Goal: Information Seeking & Learning: Learn about a topic

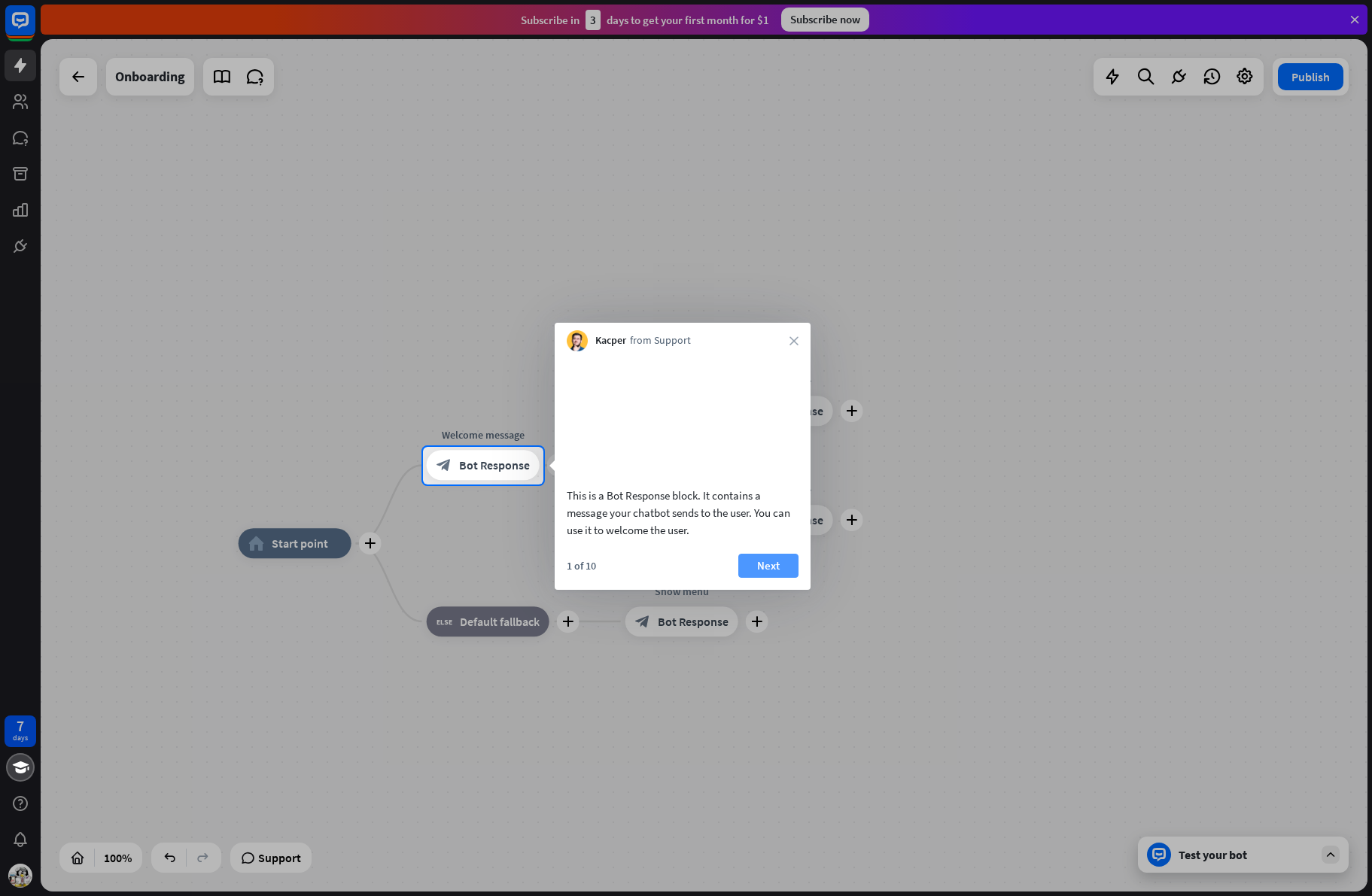
click at [764, 578] on button "Next" at bounding box center [769, 565] width 60 height 24
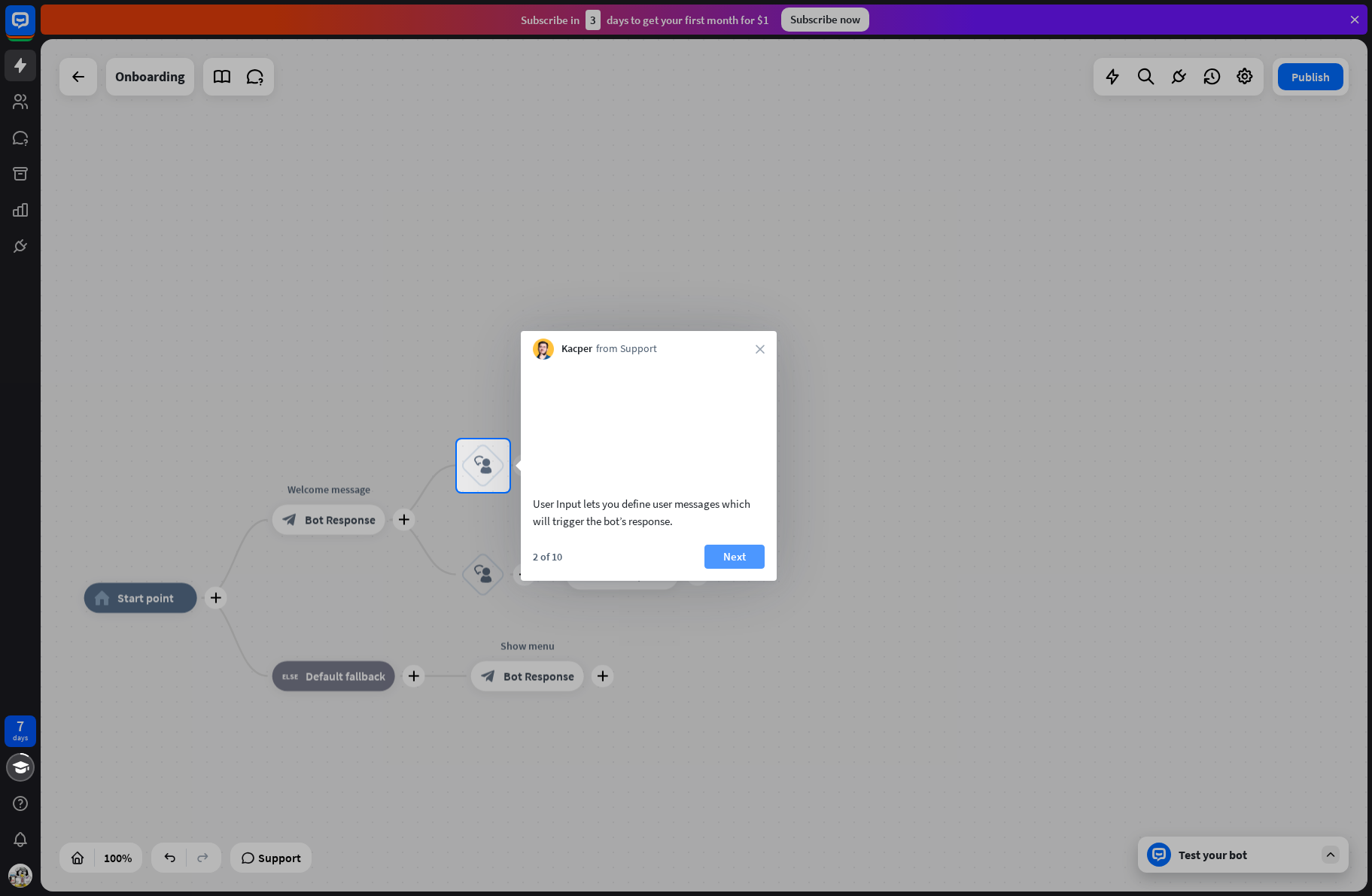
click at [732, 569] on button "Next" at bounding box center [735, 556] width 60 height 24
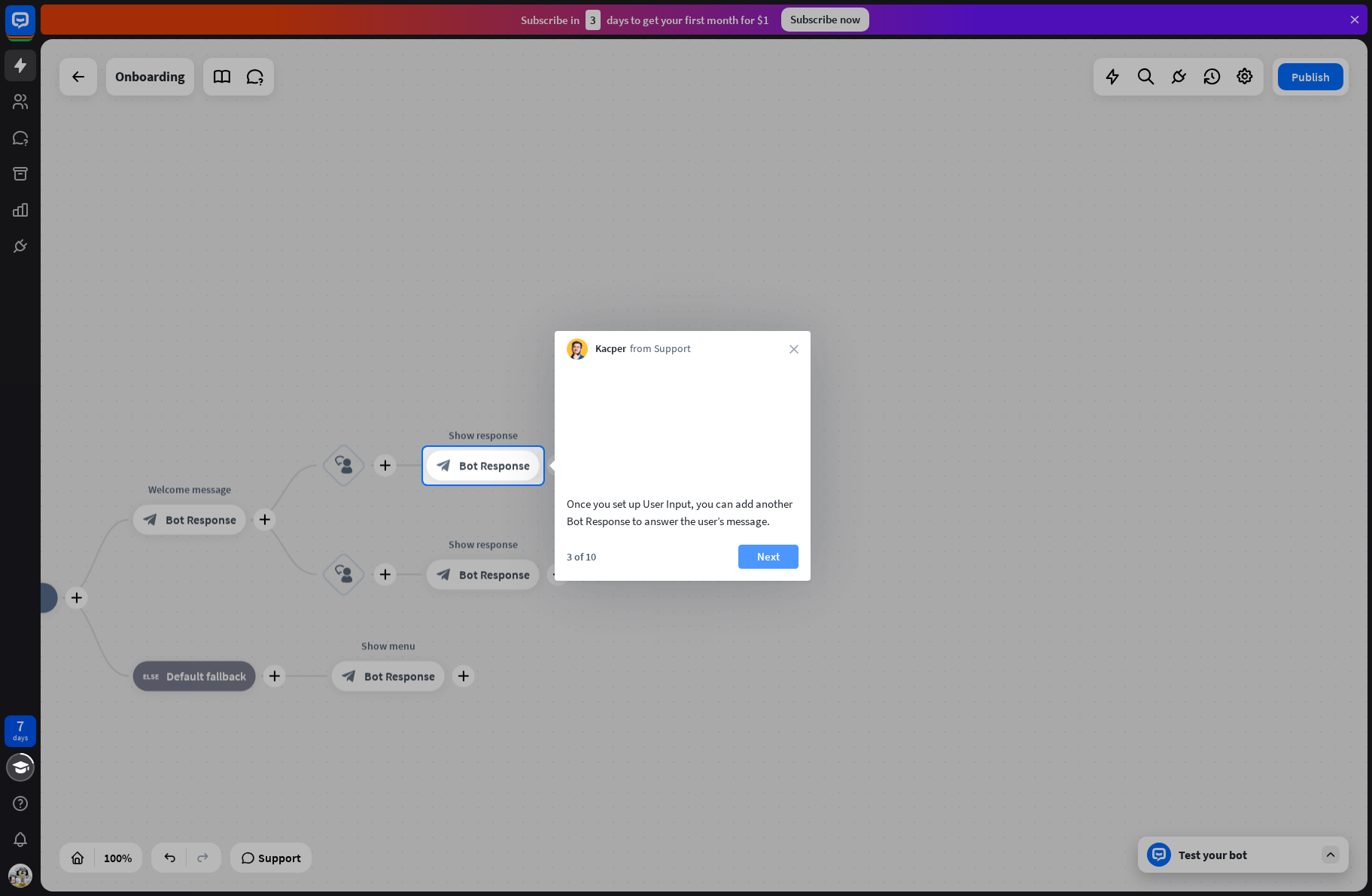
click at [768, 569] on button "Next" at bounding box center [769, 556] width 60 height 24
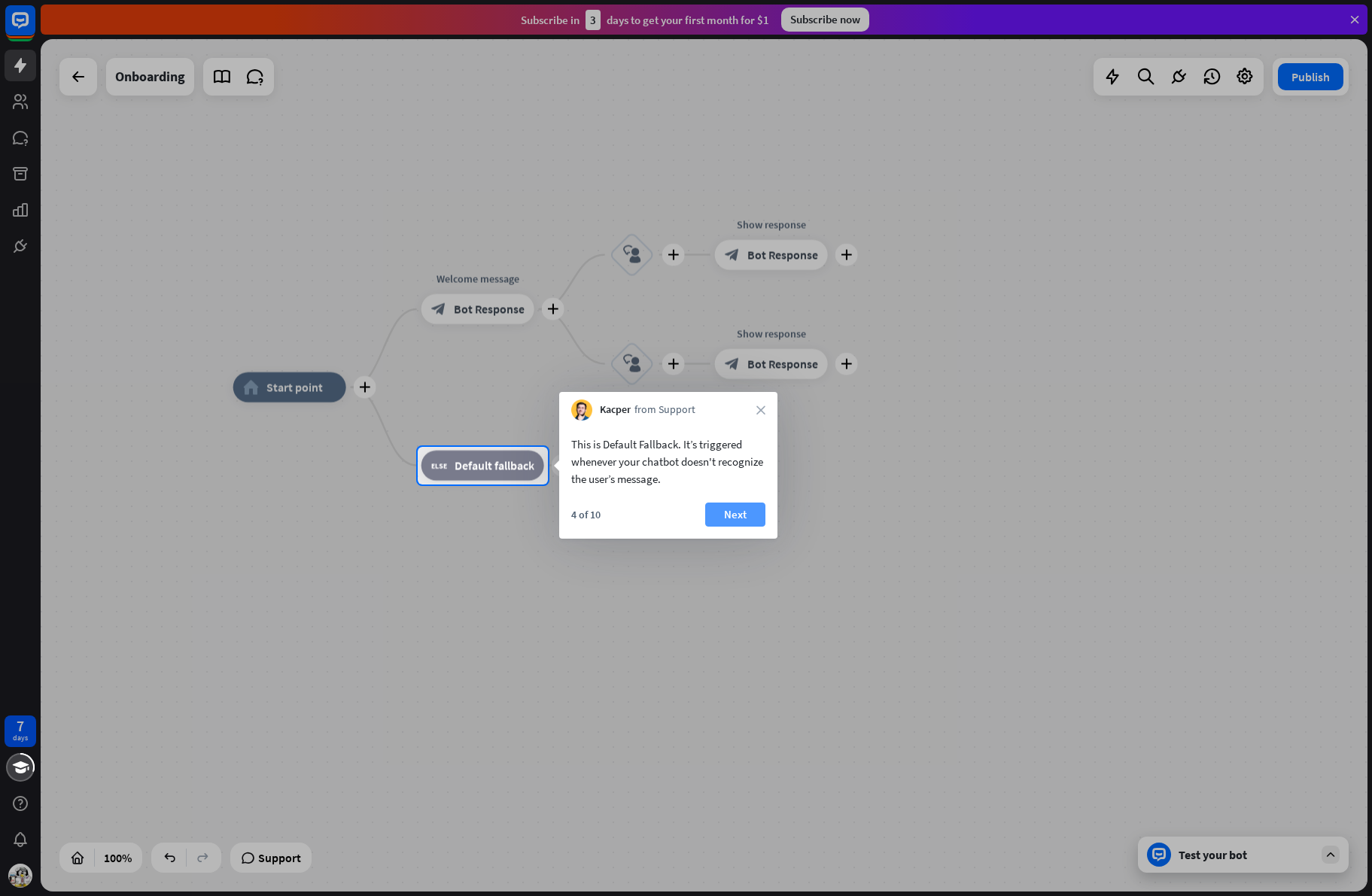
click at [735, 516] on button "Next" at bounding box center [736, 515] width 60 height 24
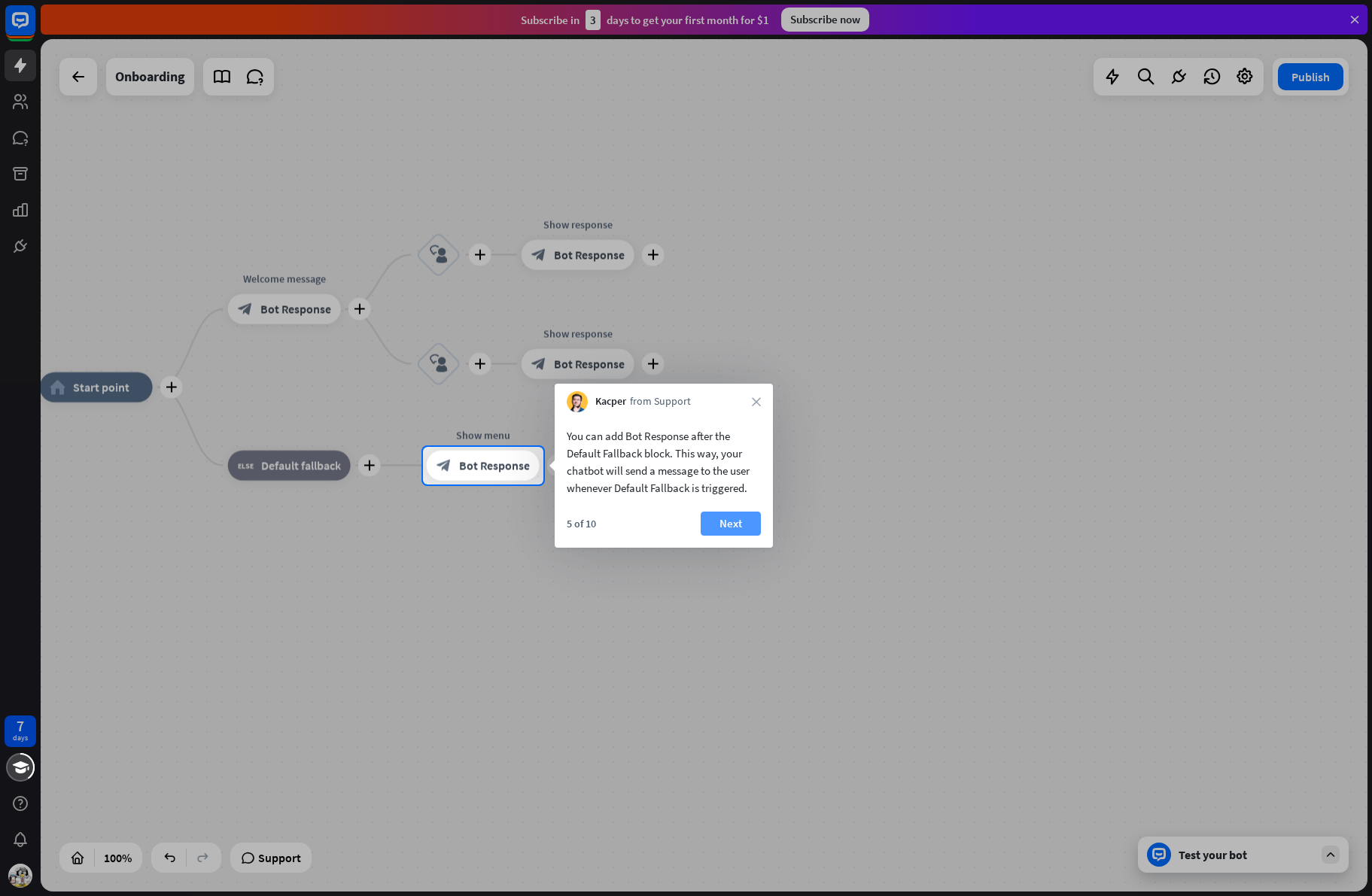
click at [729, 524] on button "Next" at bounding box center [731, 523] width 60 height 24
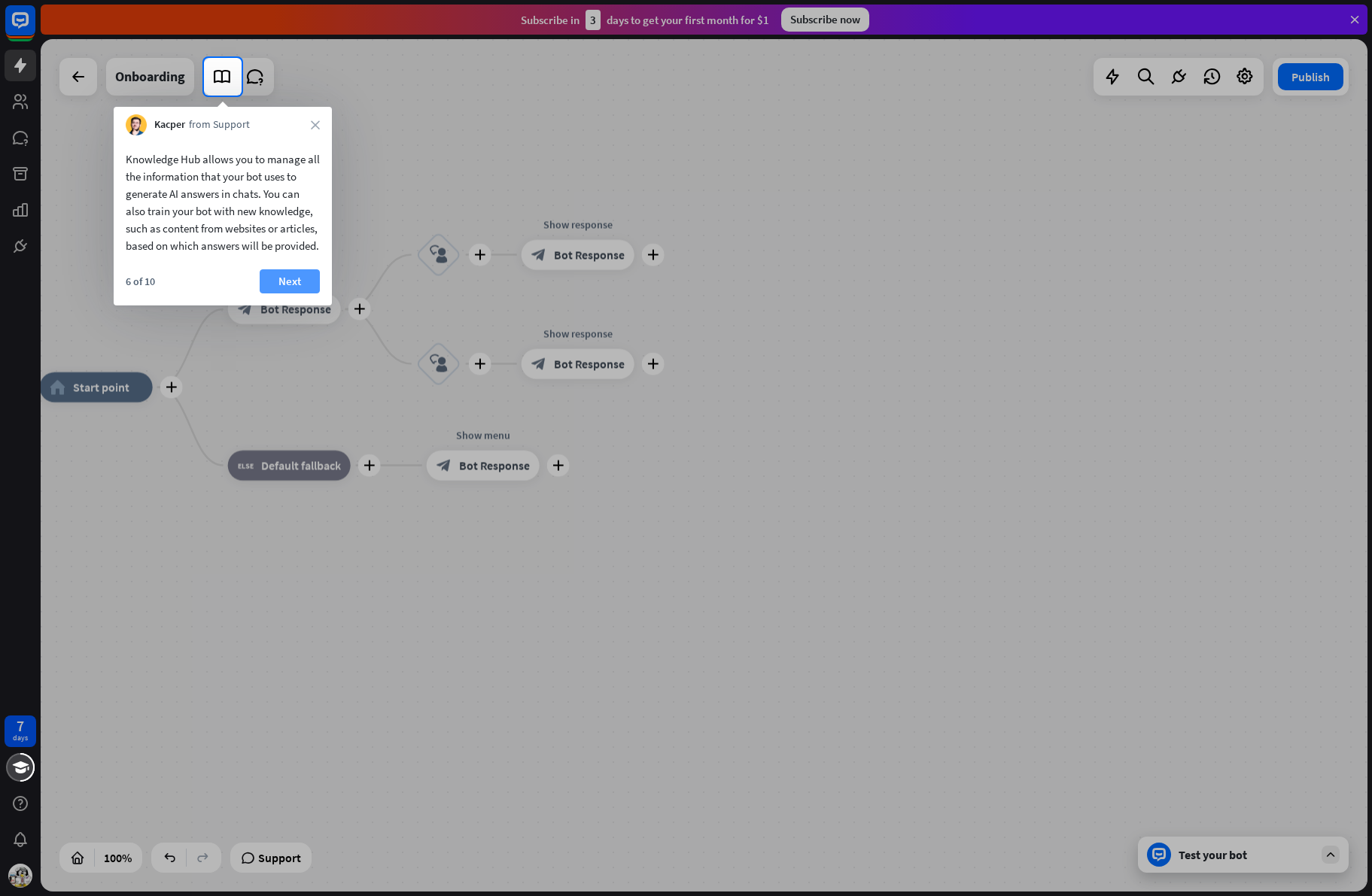
click at [293, 294] on button "Next" at bounding box center [290, 281] width 60 height 24
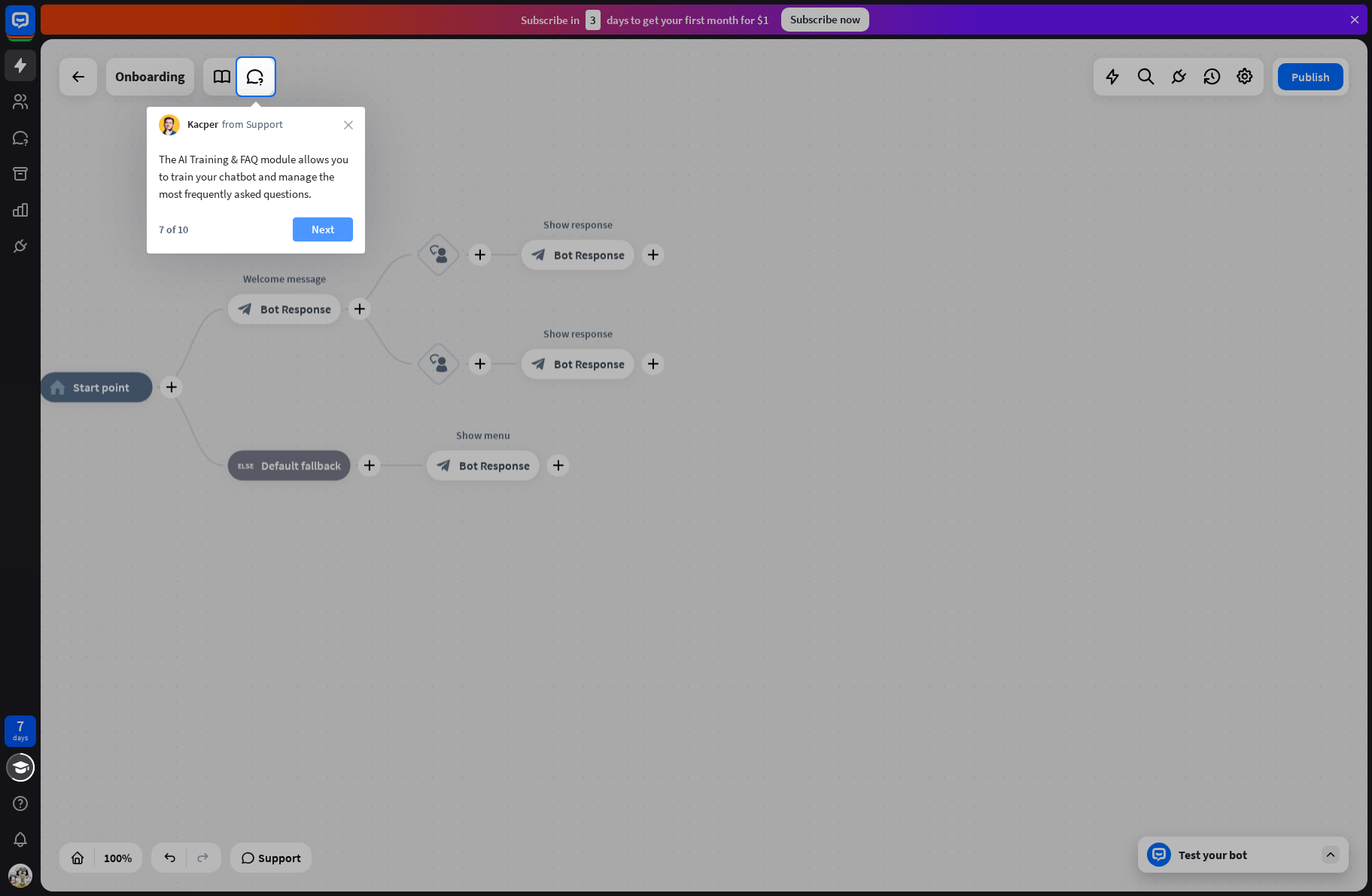
click at [326, 228] on button "Next" at bounding box center [323, 229] width 60 height 24
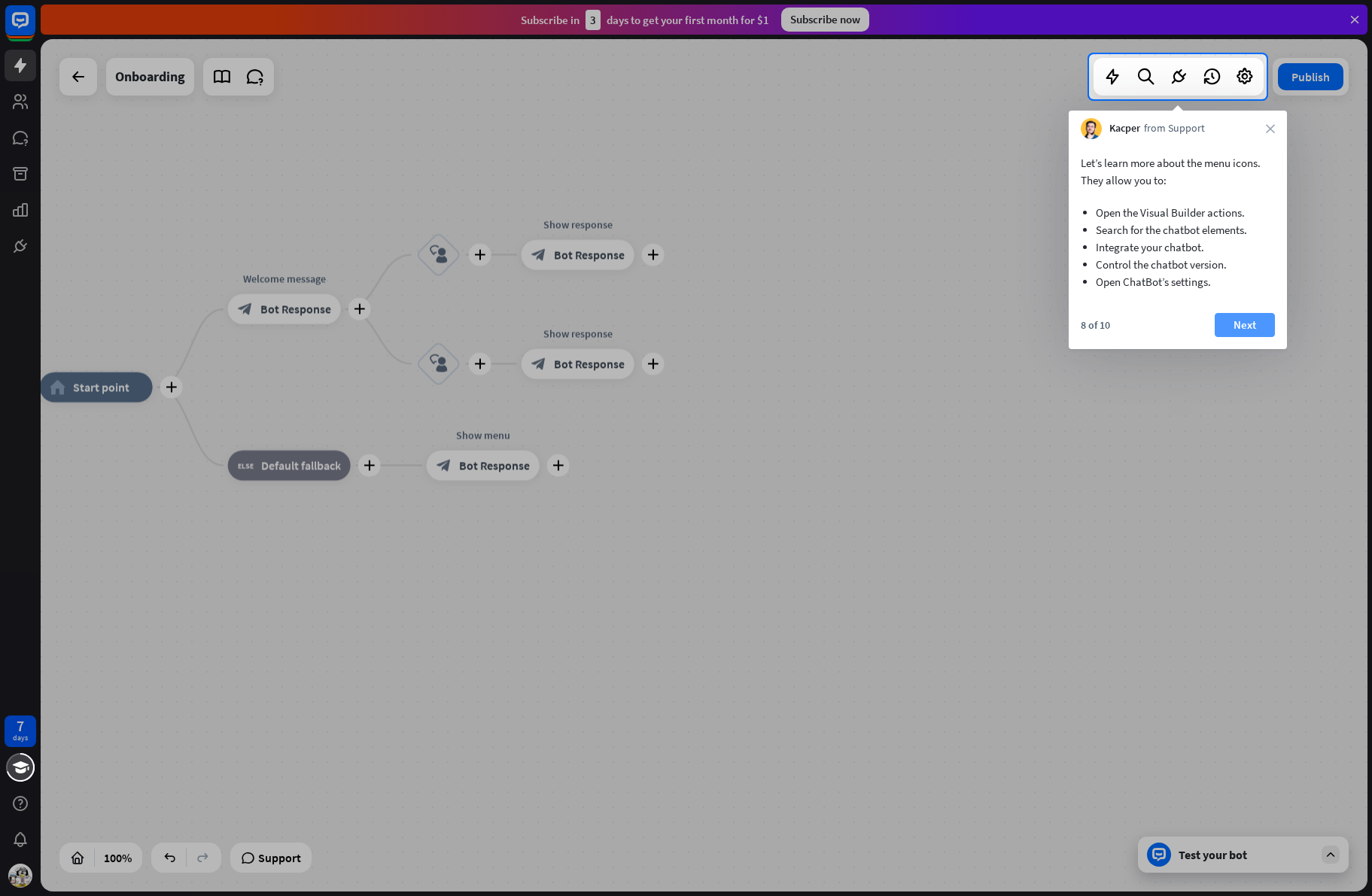
click at [1249, 326] on button "Next" at bounding box center [1245, 325] width 60 height 24
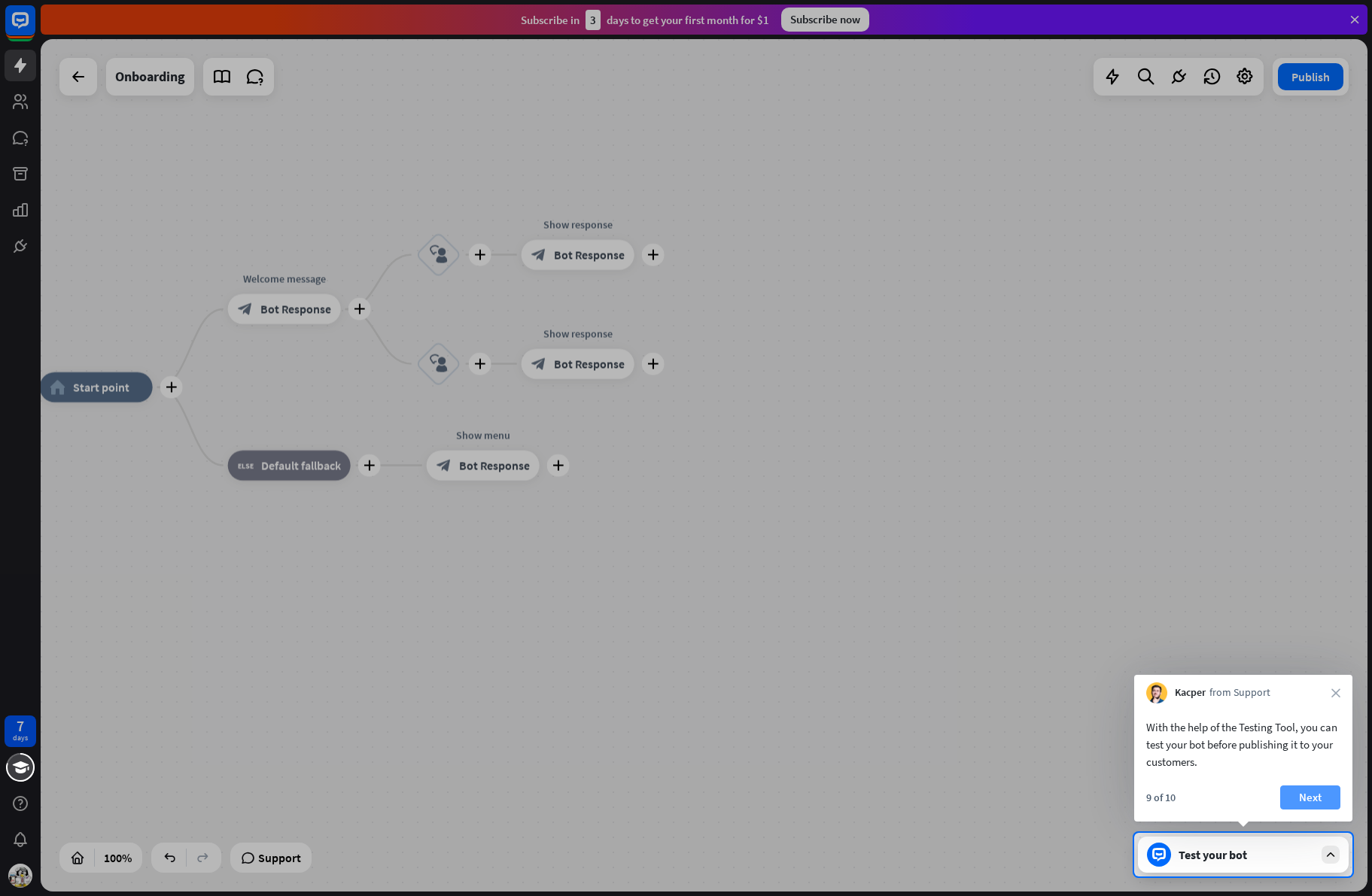
click at [1318, 797] on button "Next" at bounding box center [1310, 797] width 60 height 24
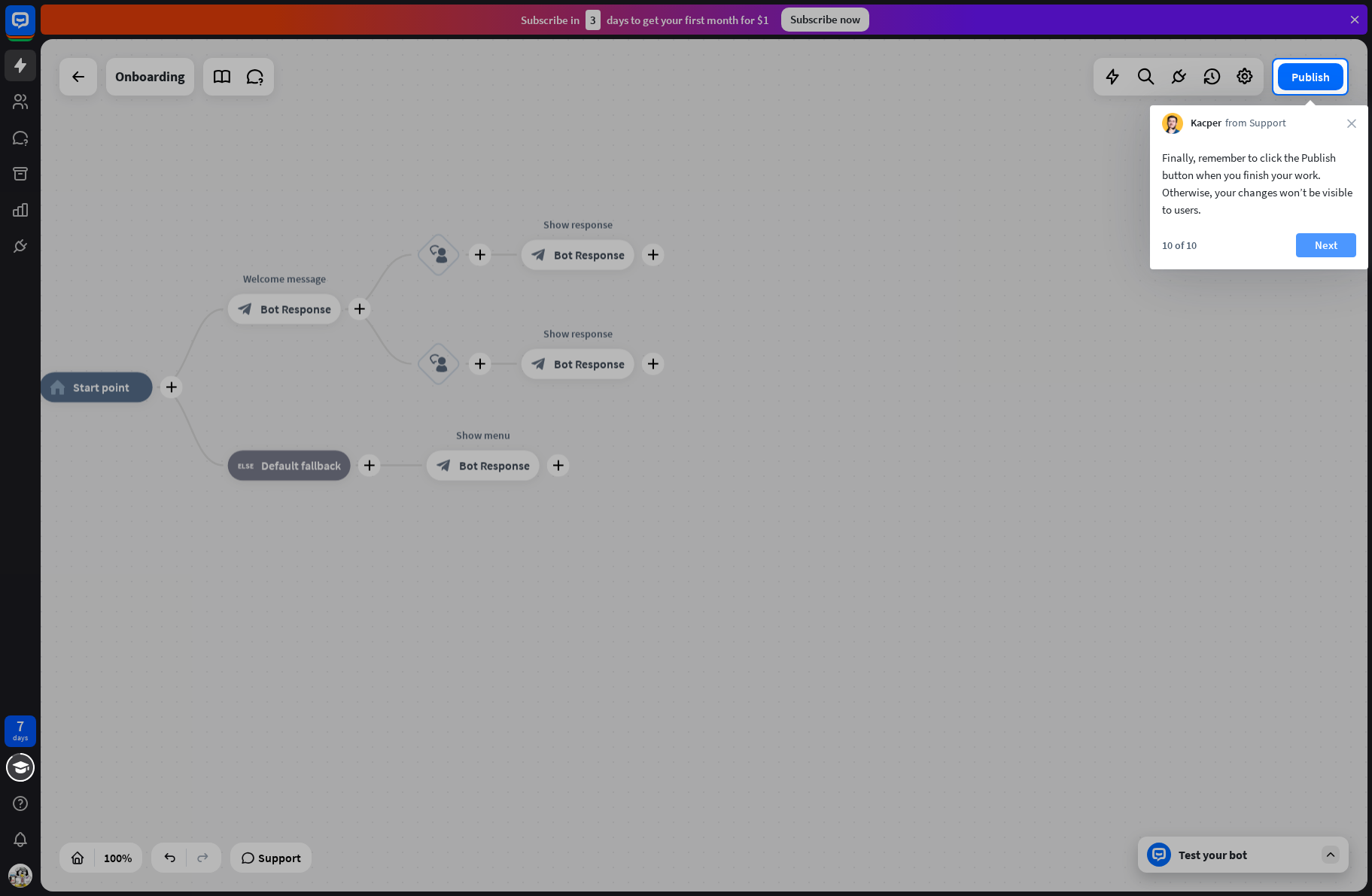
click at [1321, 240] on button "Next" at bounding box center [1326, 245] width 60 height 24
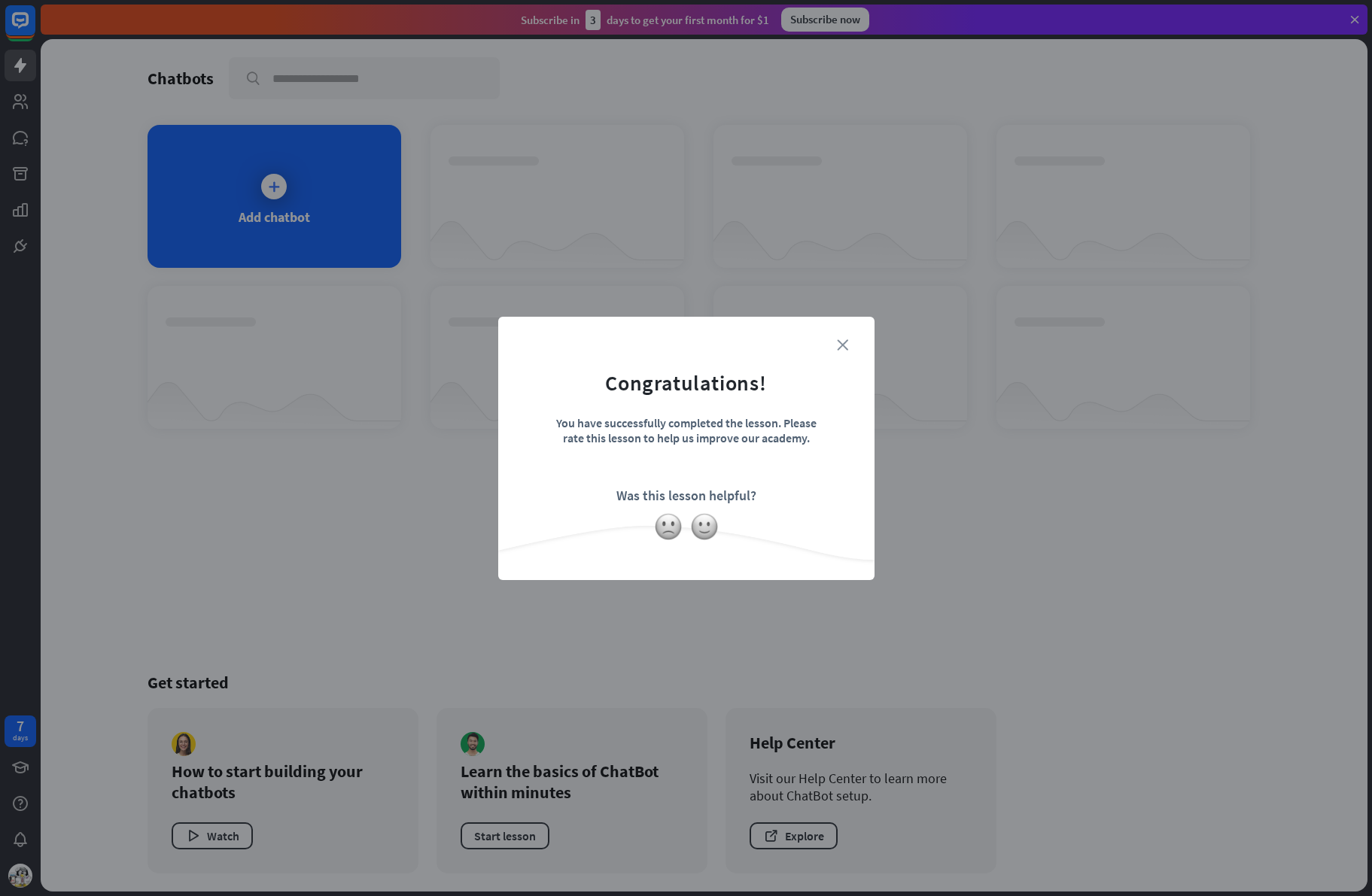
click at [841, 344] on icon "close" at bounding box center [843, 345] width 12 height 12
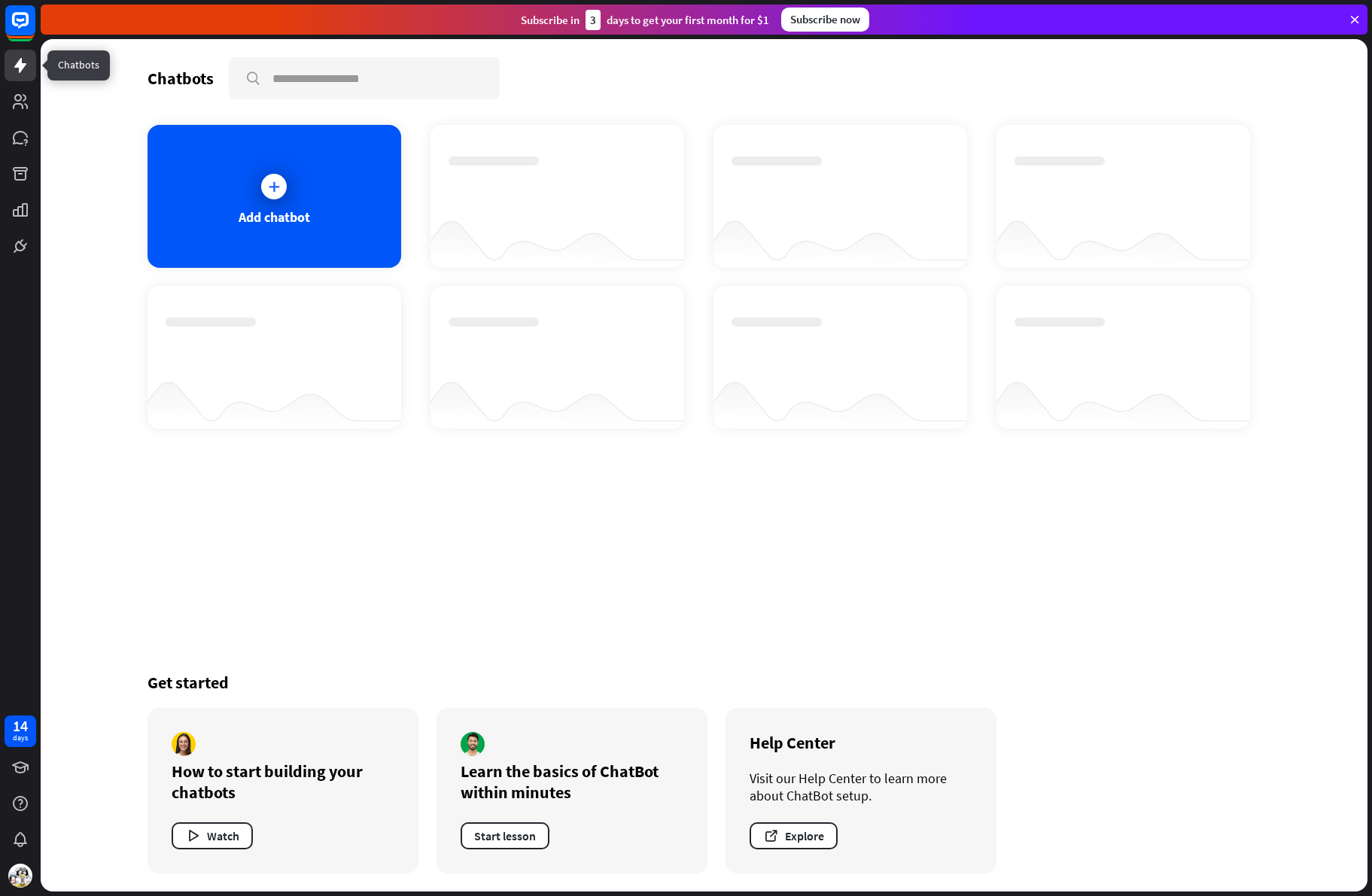
click at [20, 67] on icon at bounding box center [20, 65] width 12 height 15
click at [18, 247] on icon at bounding box center [19, 245] width 9 height 9
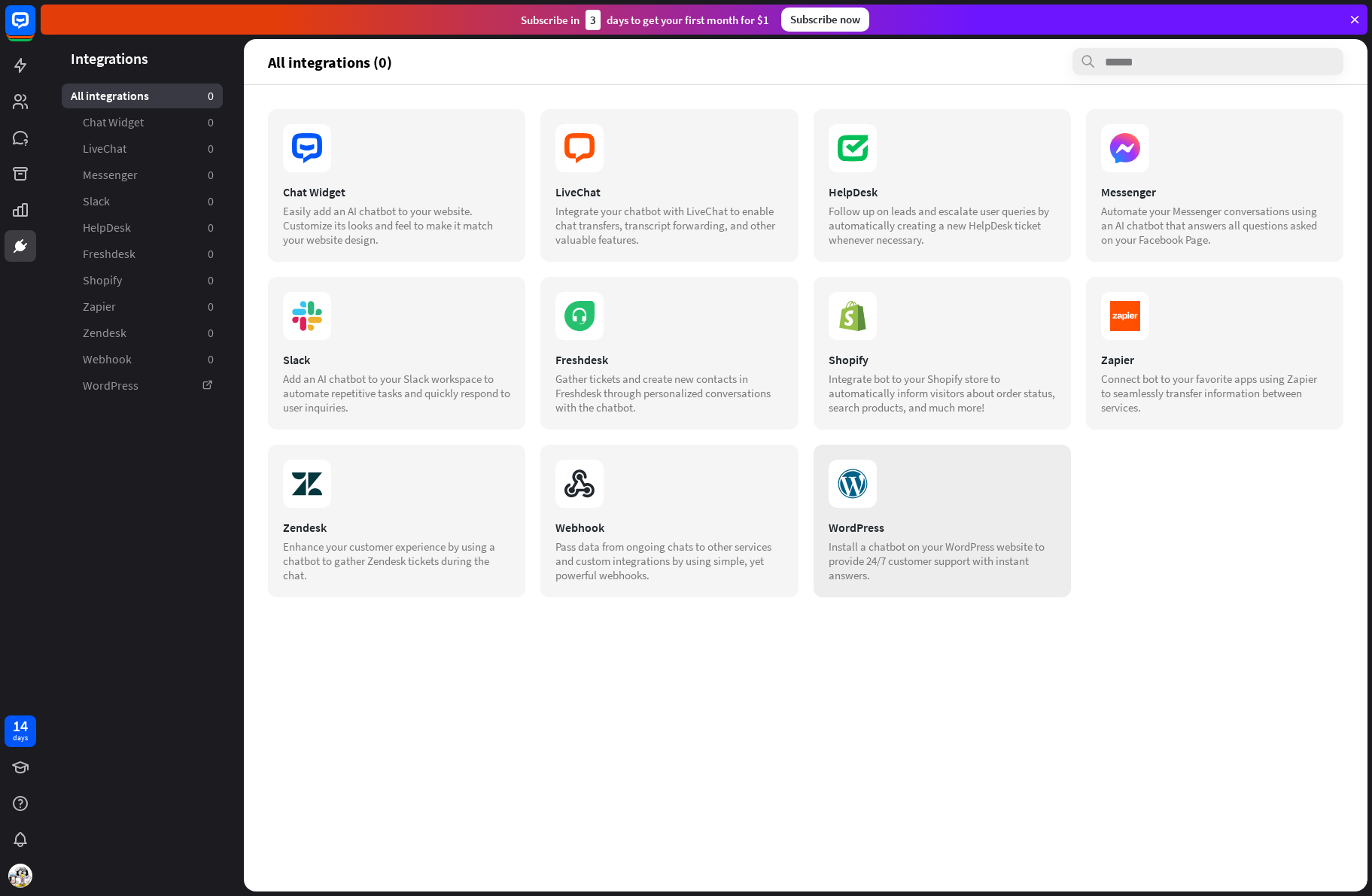
click at [878, 550] on div "Install a chatbot on your WordPress website to provide 24/7 customer support wi…" at bounding box center [942, 560] width 228 height 43
click at [20, 61] on icon at bounding box center [20, 65] width 12 height 15
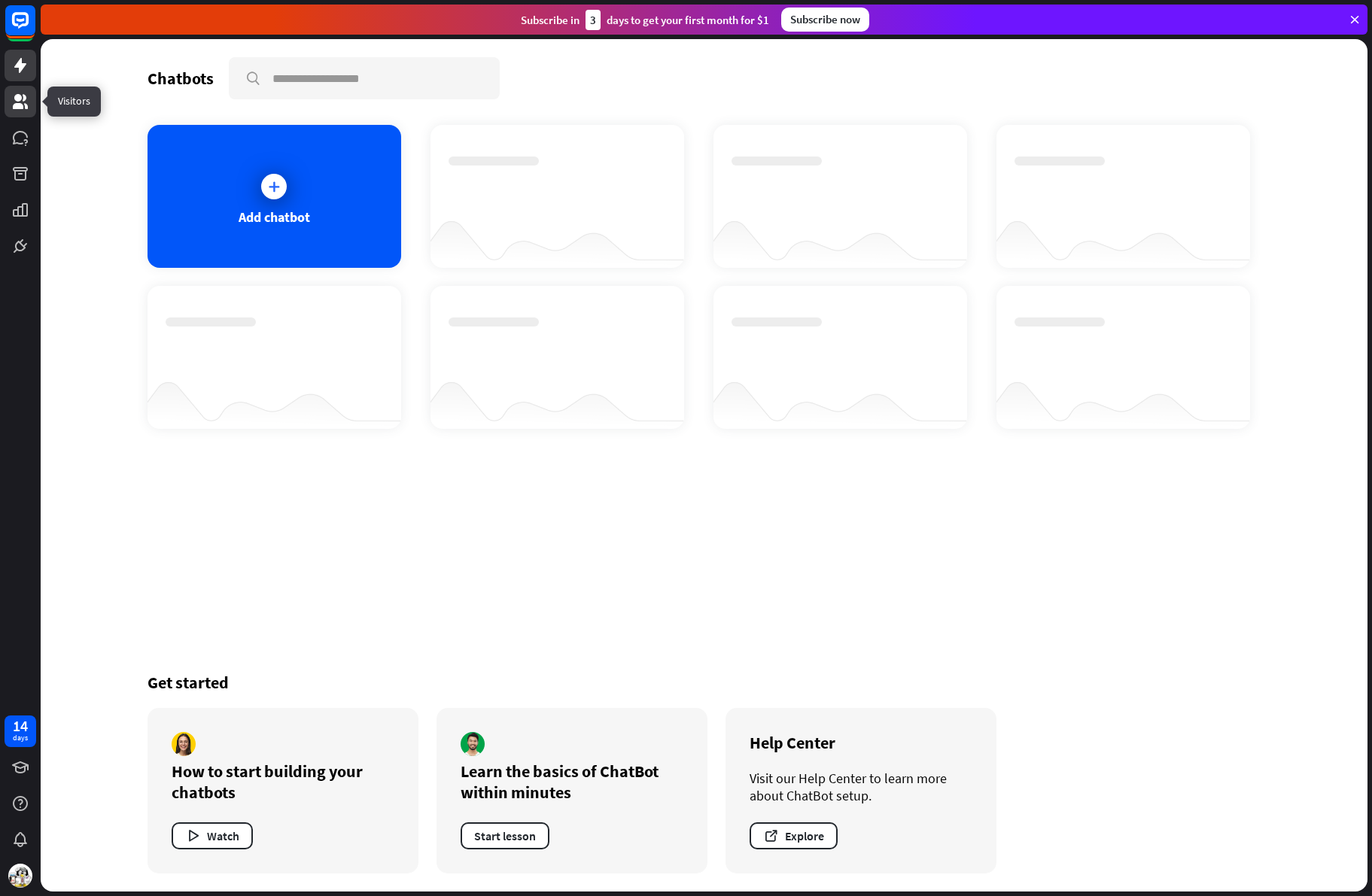
click at [26, 104] on icon at bounding box center [20, 101] width 18 height 18
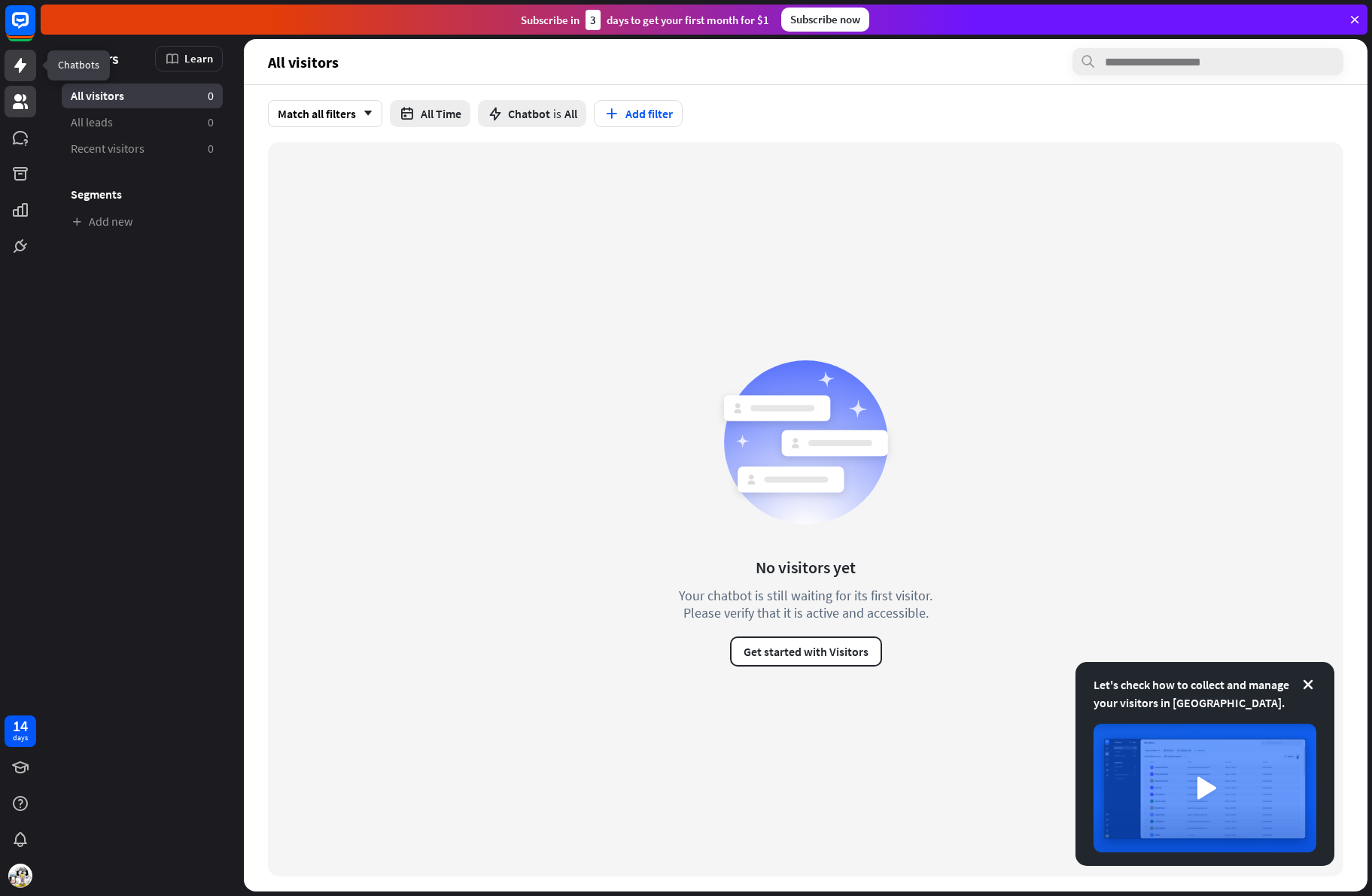
click at [19, 69] on icon at bounding box center [20, 65] width 12 height 15
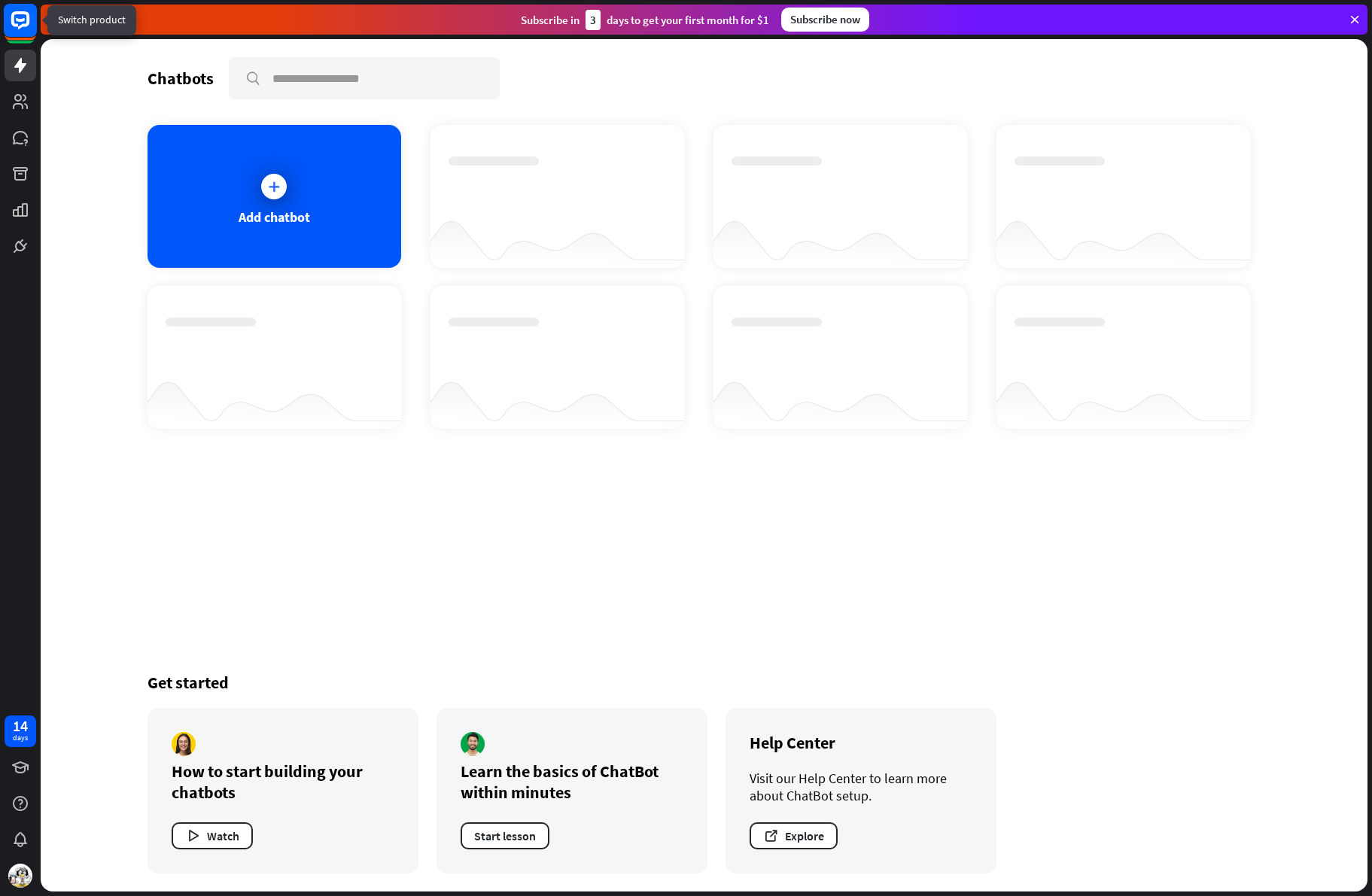
click at [20, 21] on rect at bounding box center [20, 20] width 33 height 33
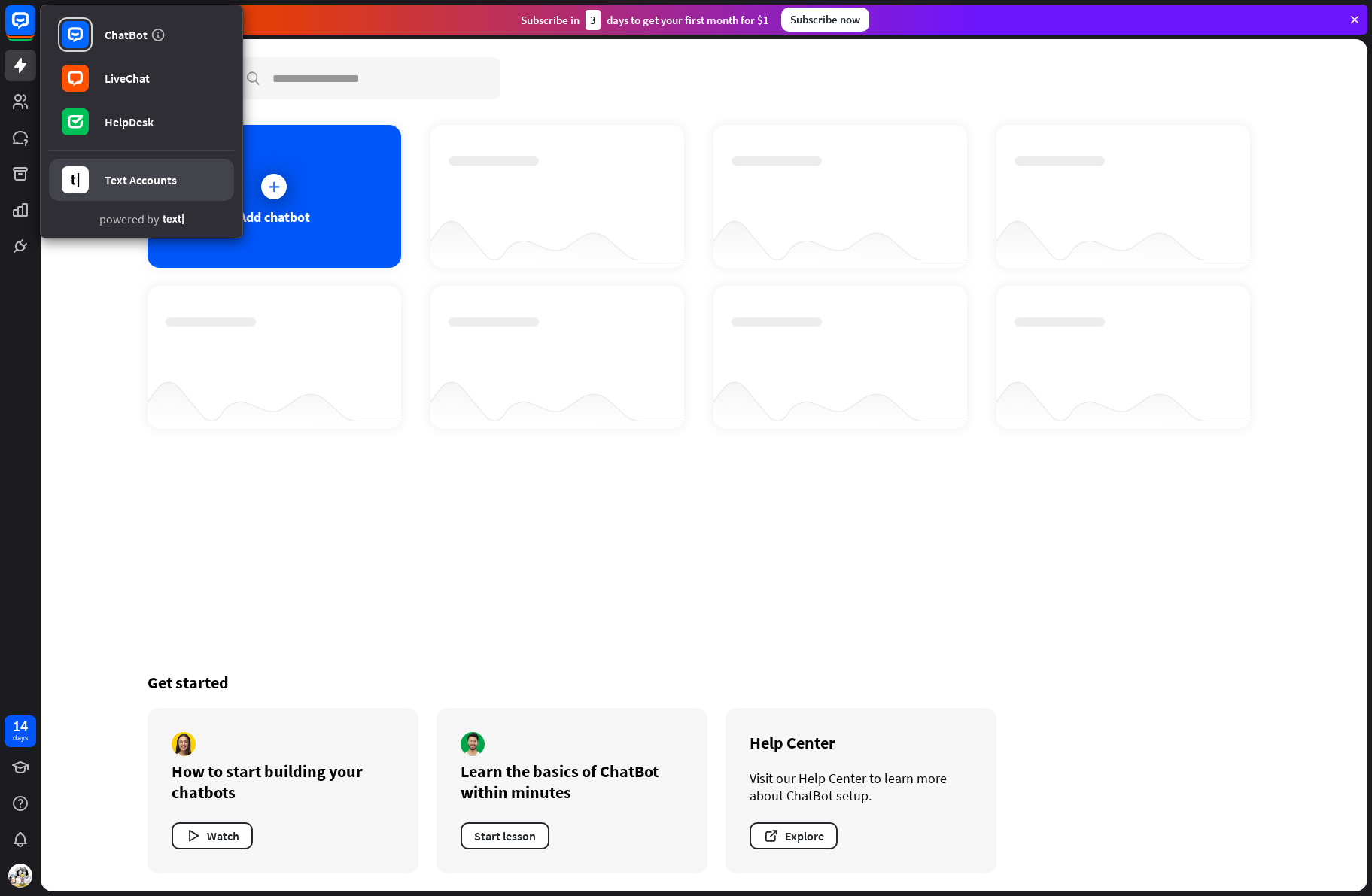
click at [133, 180] on div "Text Accounts" at bounding box center [140, 179] width 72 height 15
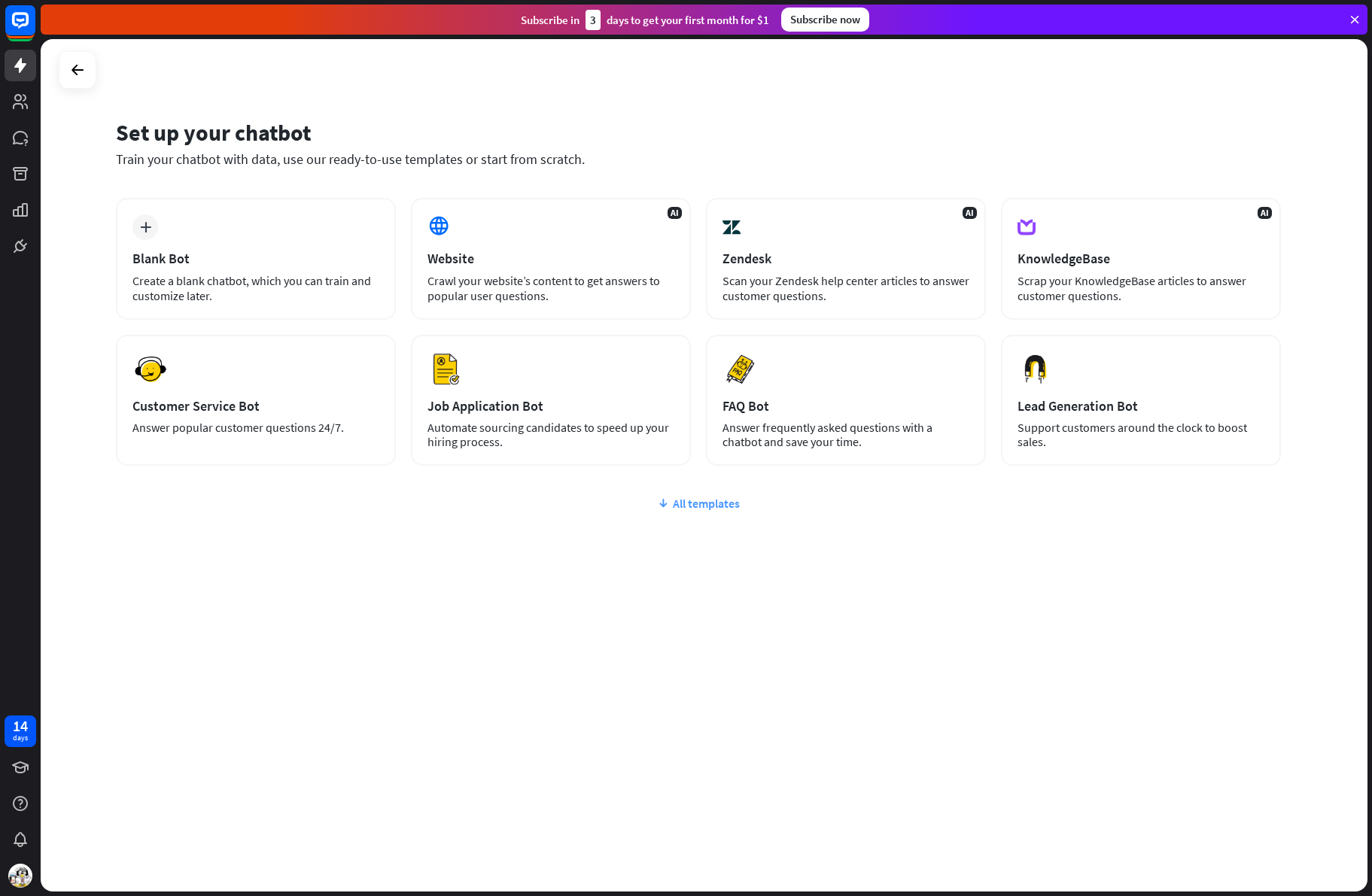
click at [705, 505] on div "All templates" at bounding box center [698, 503] width 1165 height 15
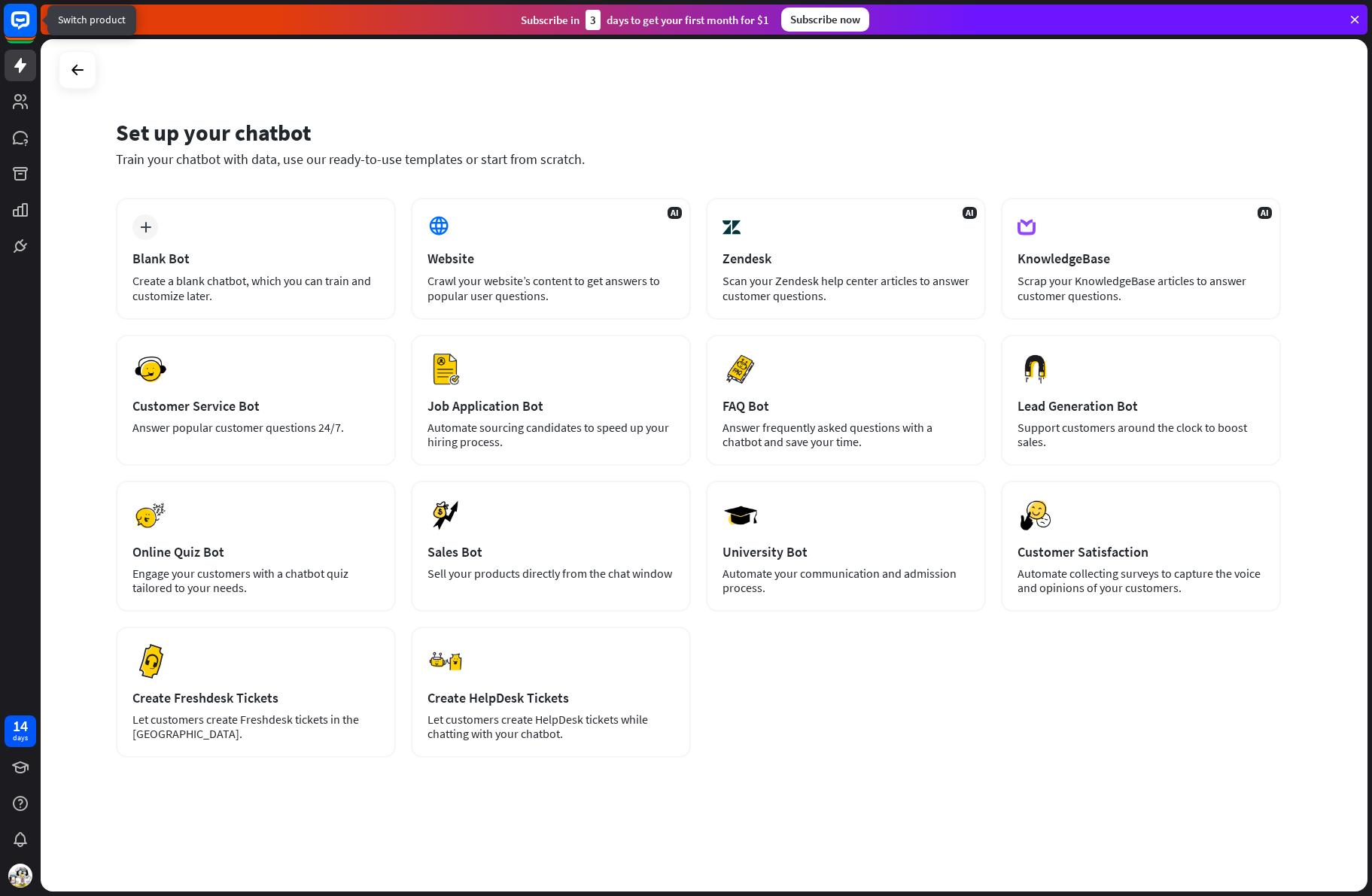
click at [24, 21] on rect at bounding box center [20, 20] width 33 height 33
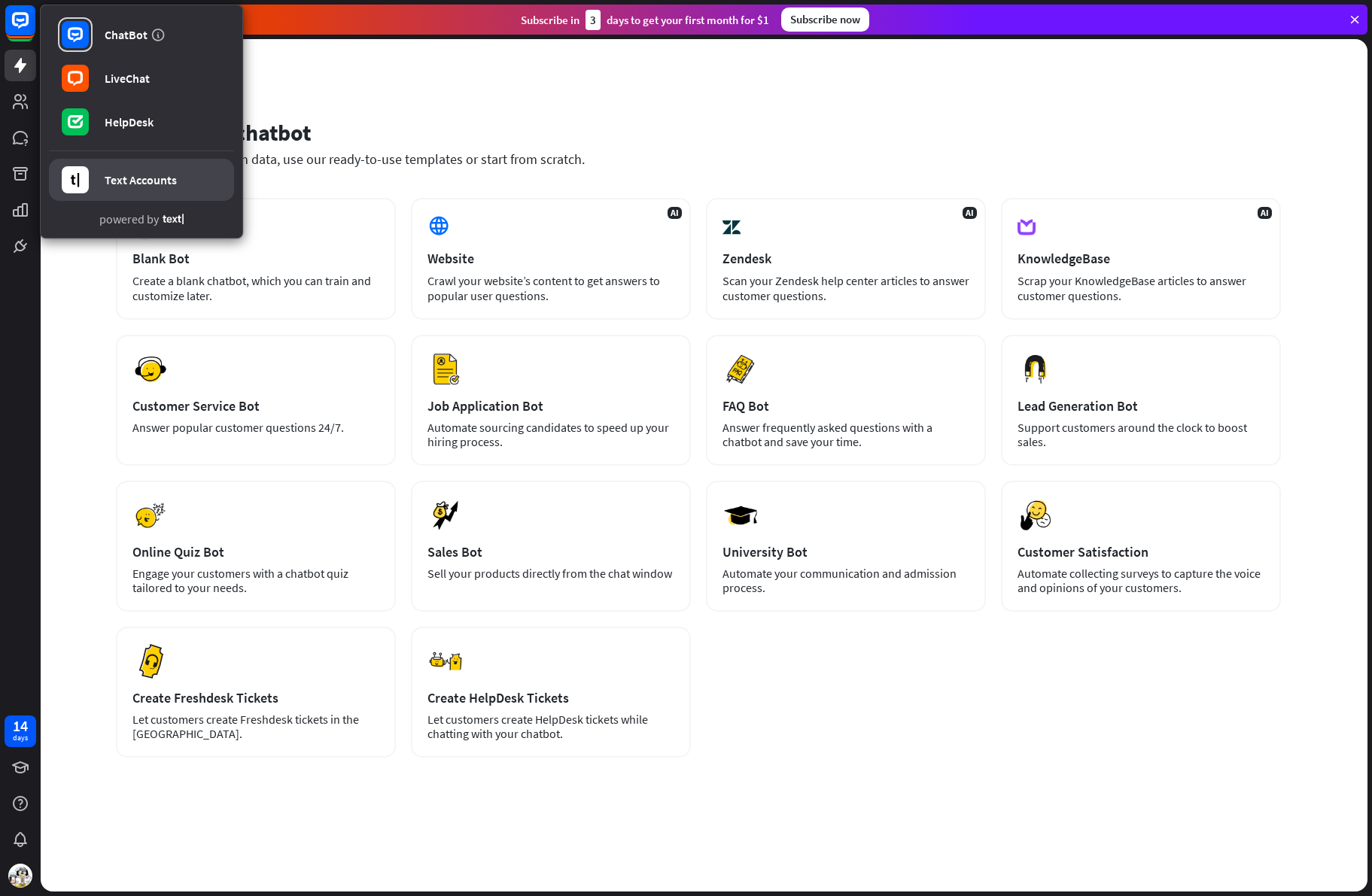
click at [118, 177] on div "Text Accounts" at bounding box center [140, 179] width 72 height 15
